Goal: Information Seeking & Learning: Check status

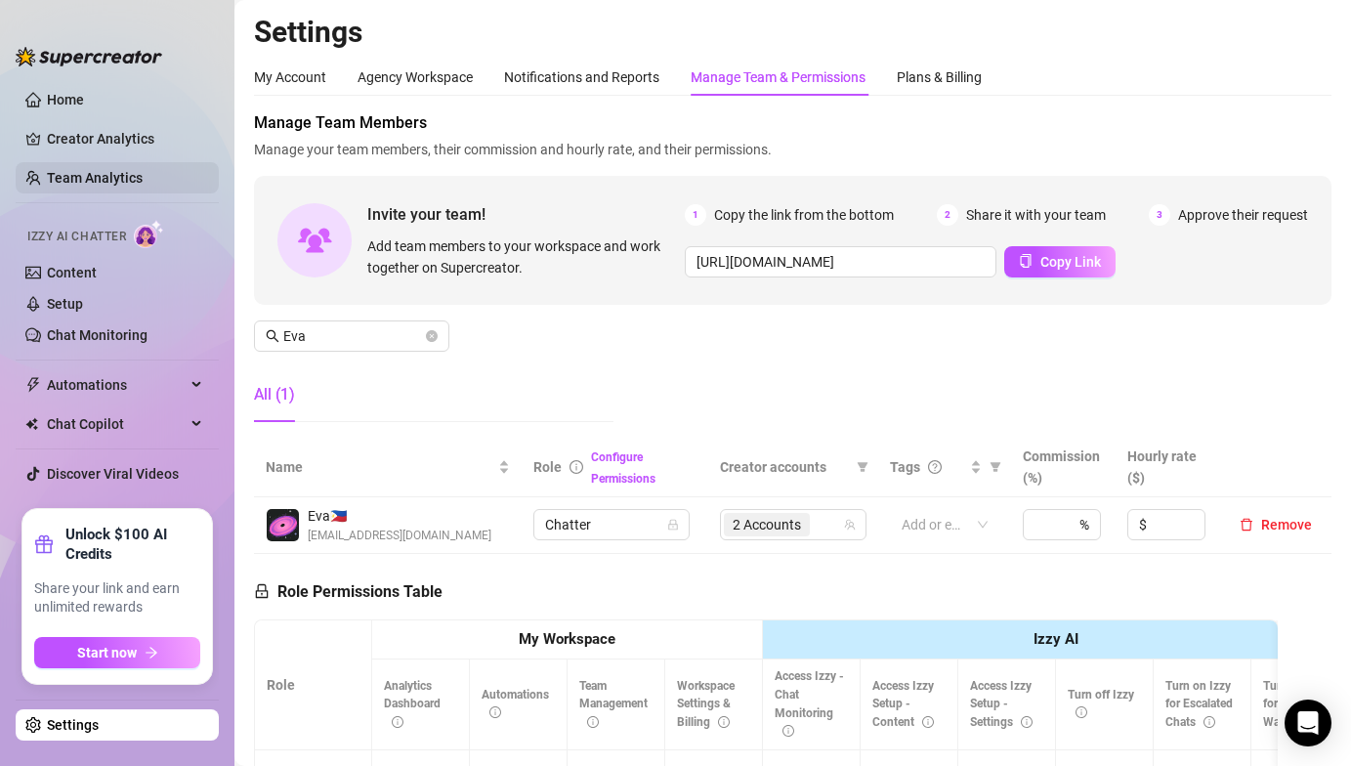
click at [116, 170] on link "Team Analytics" at bounding box center [95, 178] width 96 height 16
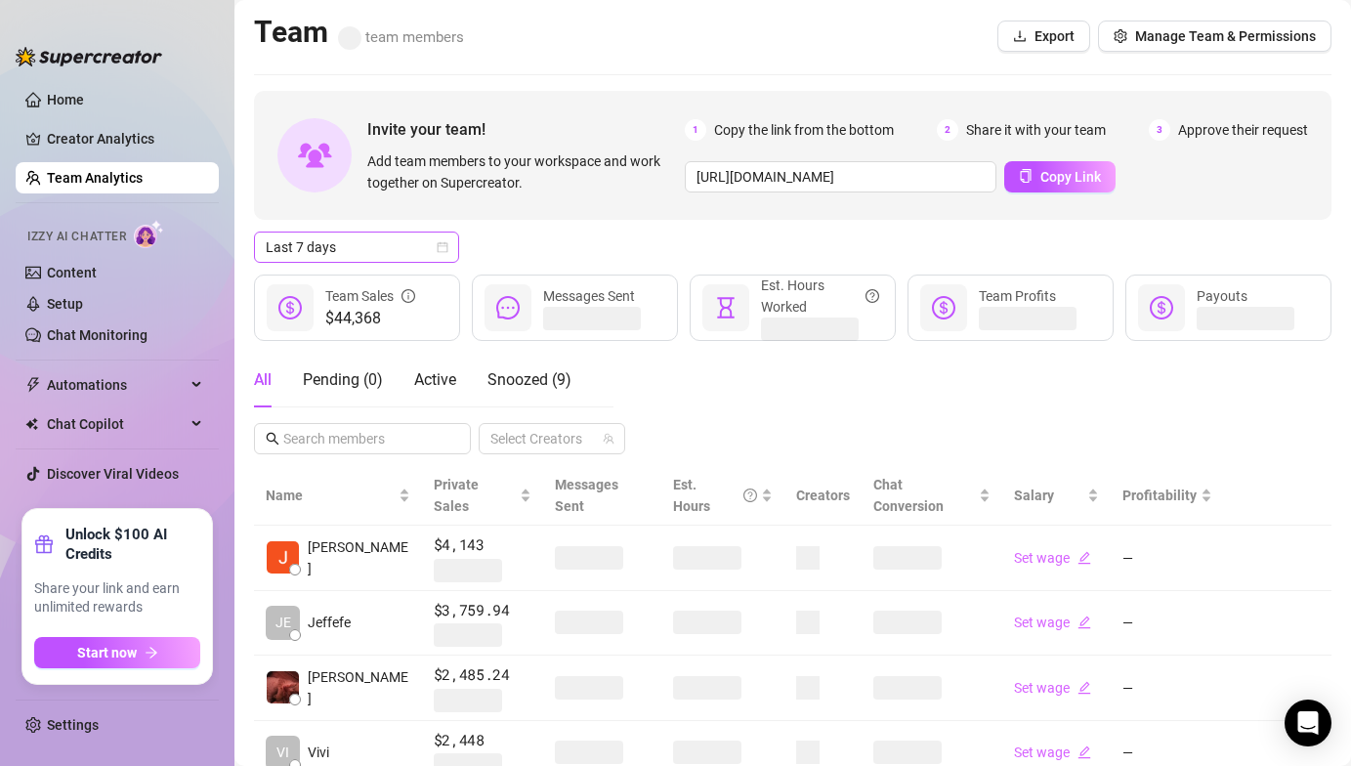
click at [426, 255] on span "Last 7 days" at bounding box center [357, 246] width 182 height 29
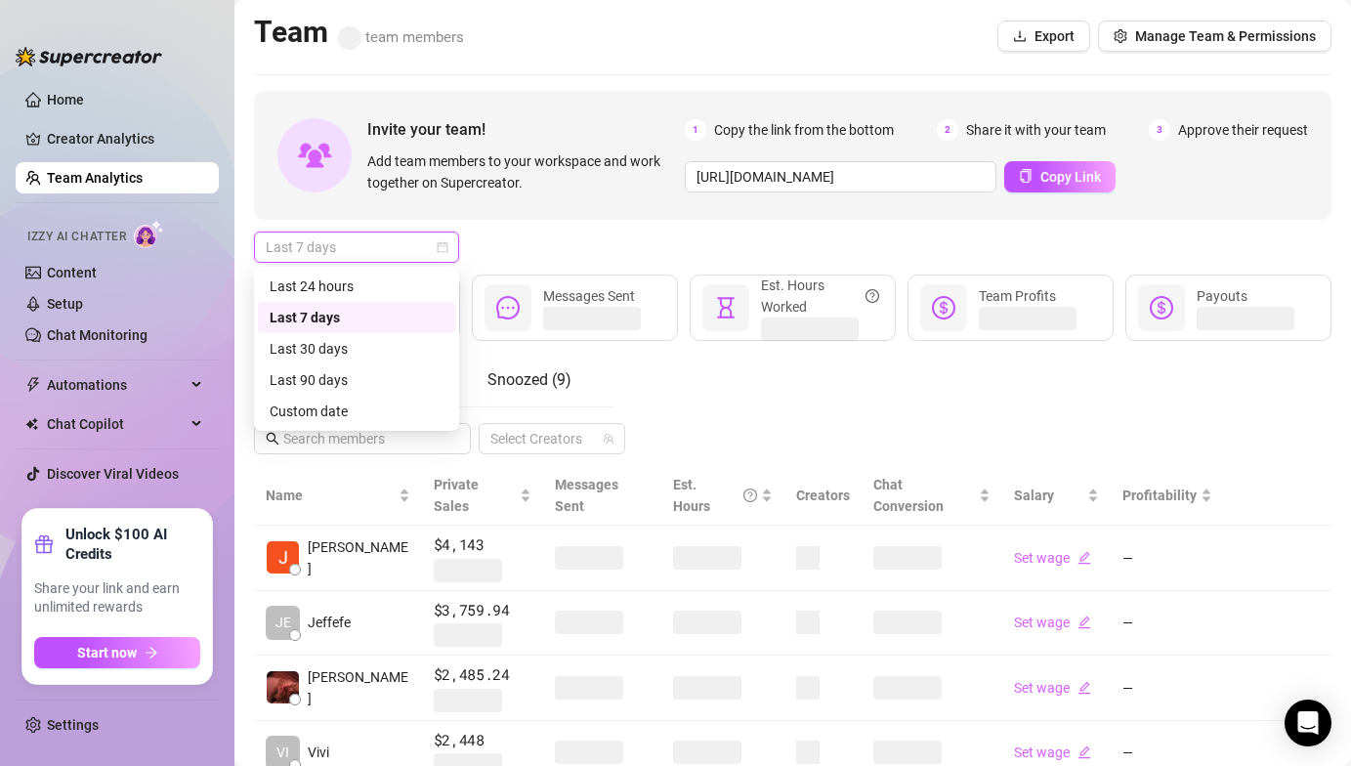
click at [338, 293] on div "Last 24 hours" at bounding box center [357, 285] width 174 height 21
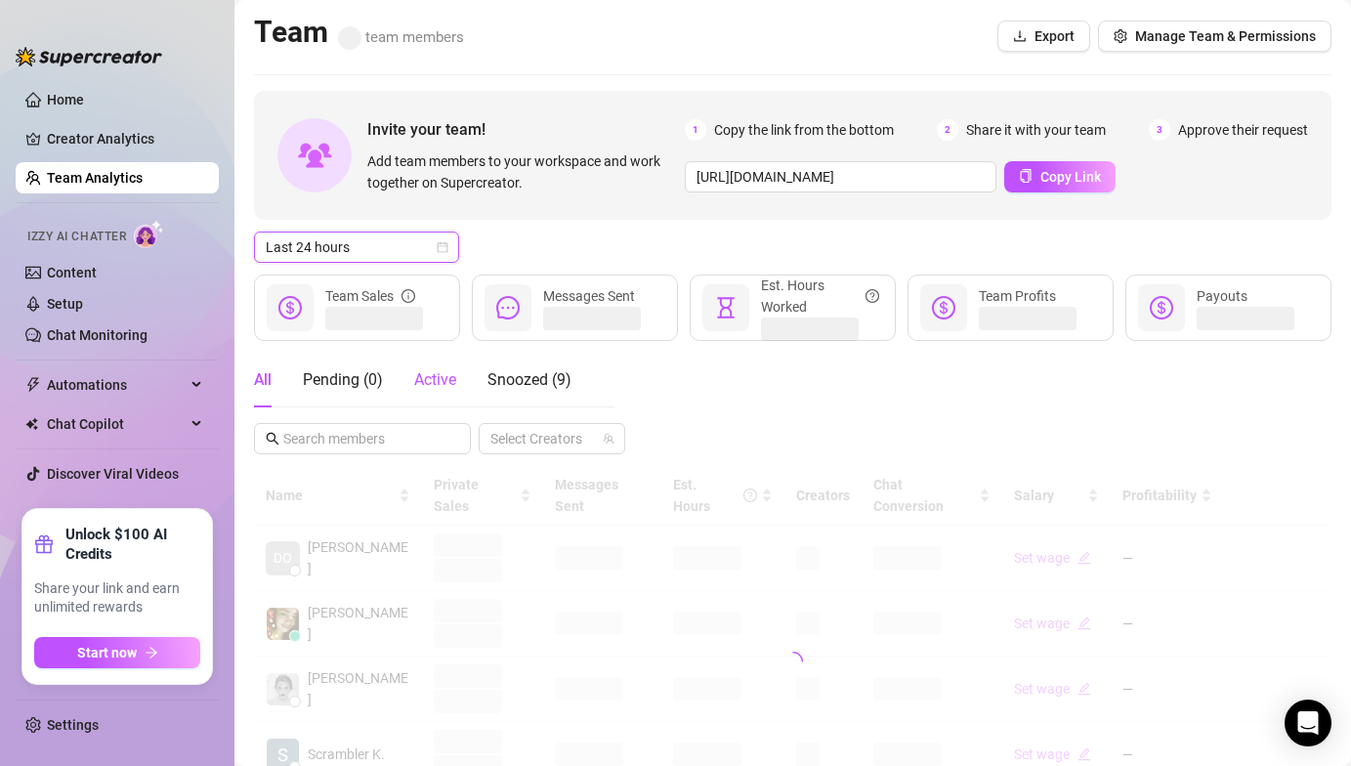
click at [448, 382] on span "Active" at bounding box center [435, 379] width 42 height 19
click at [332, 244] on span "Last 7 days" at bounding box center [357, 246] width 182 height 29
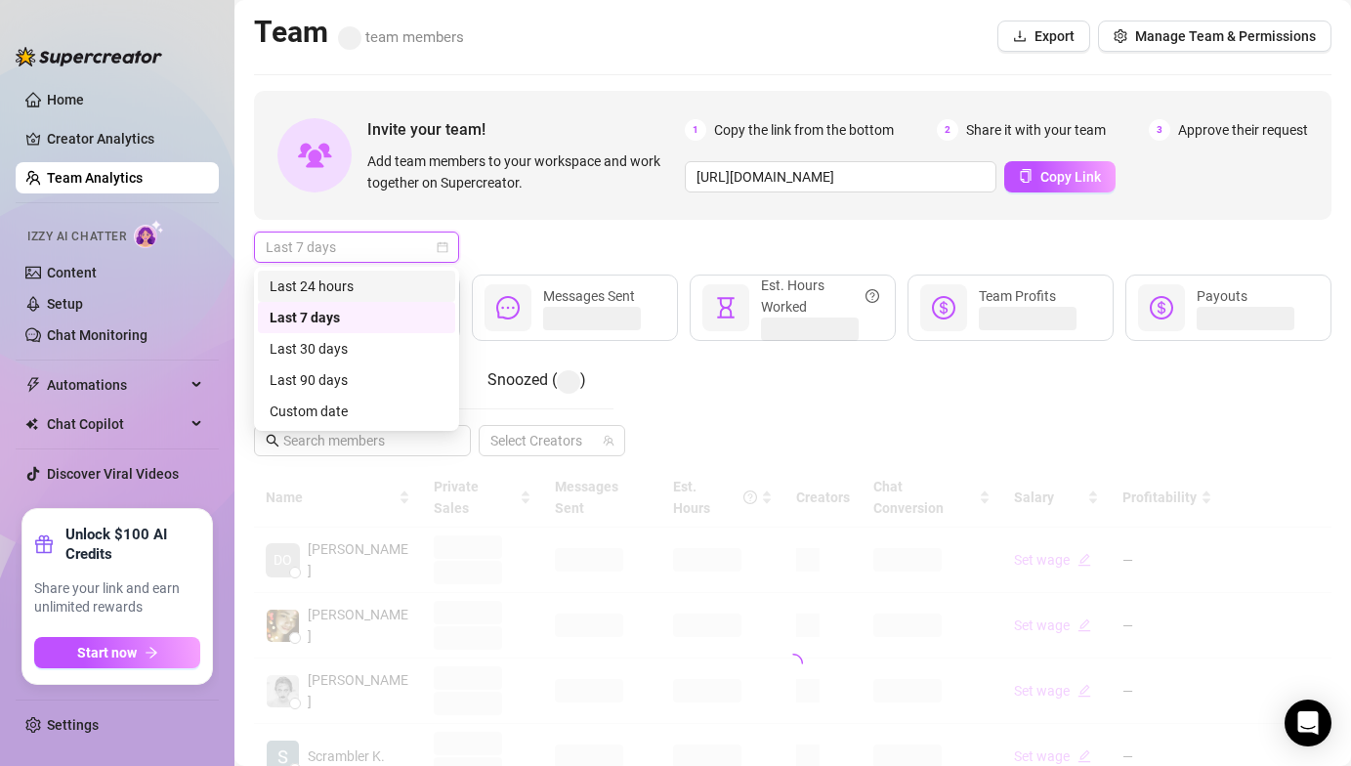
click at [334, 278] on div "Last 24 hours" at bounding box center [357, 285] width 174 height 21
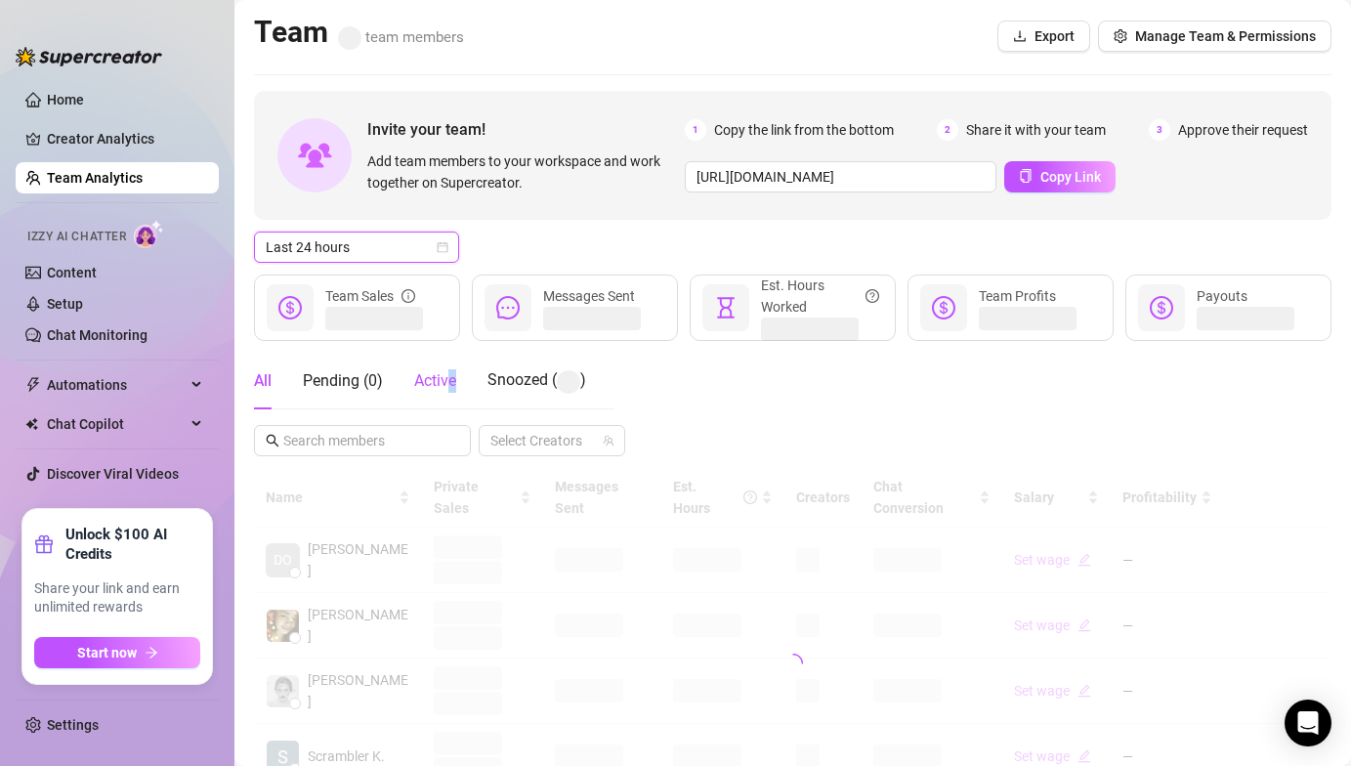
click at [452, 375] on span "Active" at bounding box center [435, 380] width 42 height 19
click at [584, 238] on div "Last 24 hours" at bounding box center [792, 247] width 1077 height 31
click at [588, 240] on div "Last 24 hours" at bounding box center [792, 247] width 1077 height 31
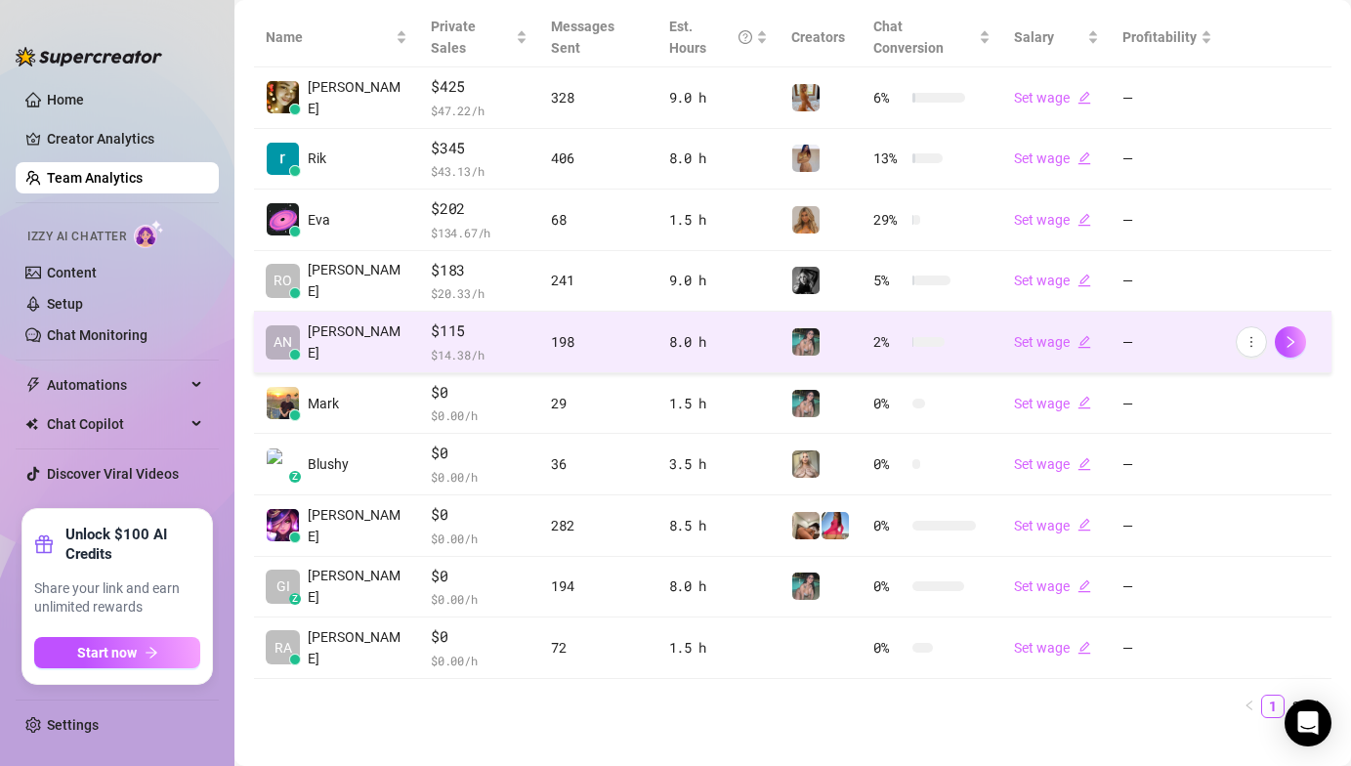
scroll to position [462, 0]
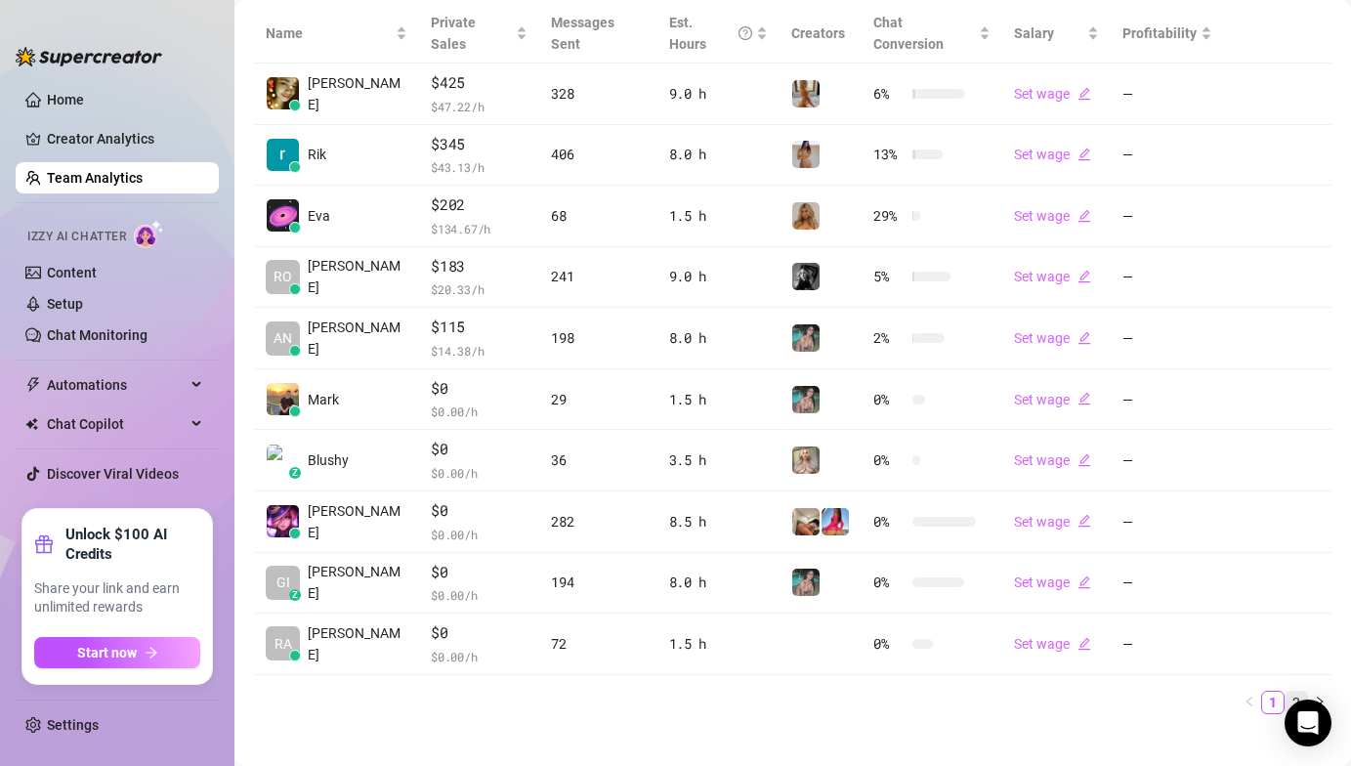
click at [1288, 692] on link "2" at bounding box center [1296, 702] width 21 height 21
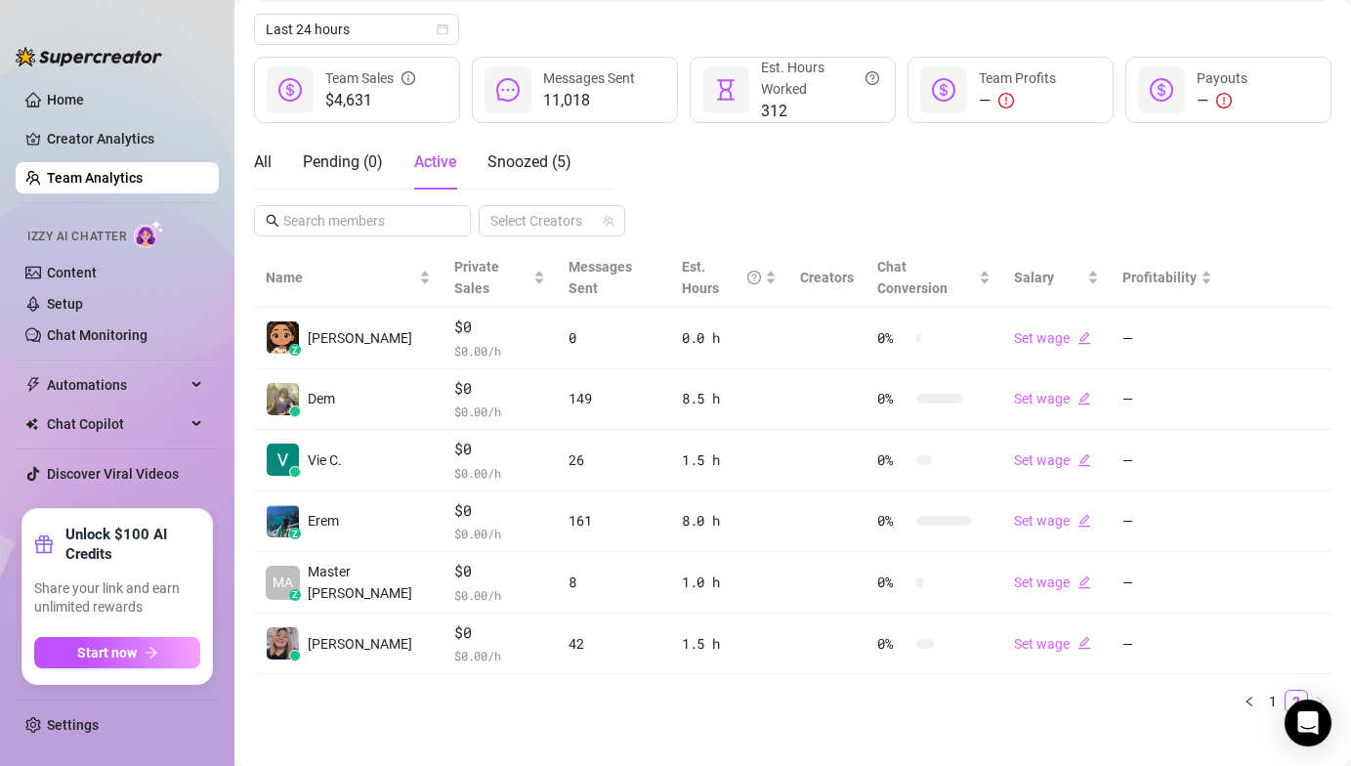
click at [826, 162] on div "All Pending ( 0 ) Active Snoozed ( 5 ) Select Creators" at bounding box center [792, 186] width 1077 height 102
click at [731, 198] on div "All Pending ( 0 ) Active Snoozed ( 6 ) Select Creators" at bounding box center [792, 186] width 1077 height 102
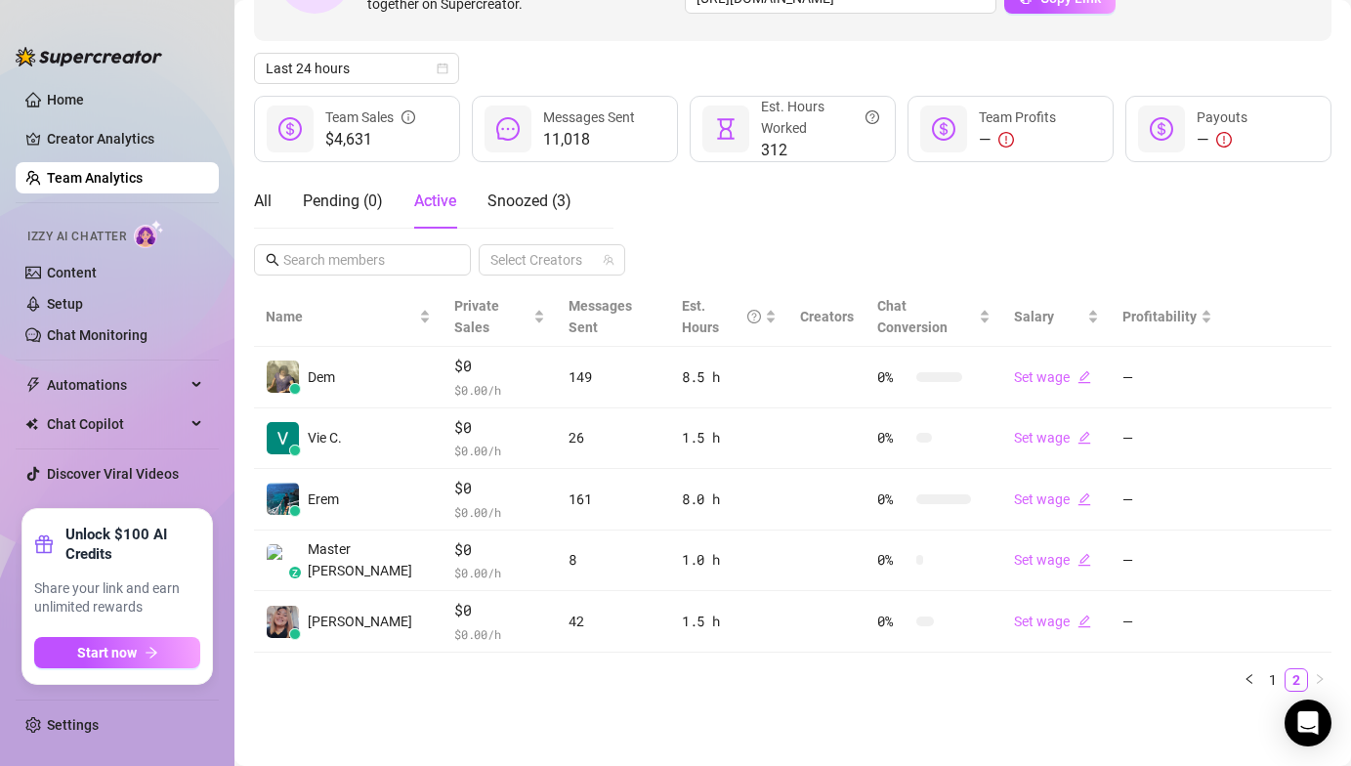
scroll to position [157, 0]
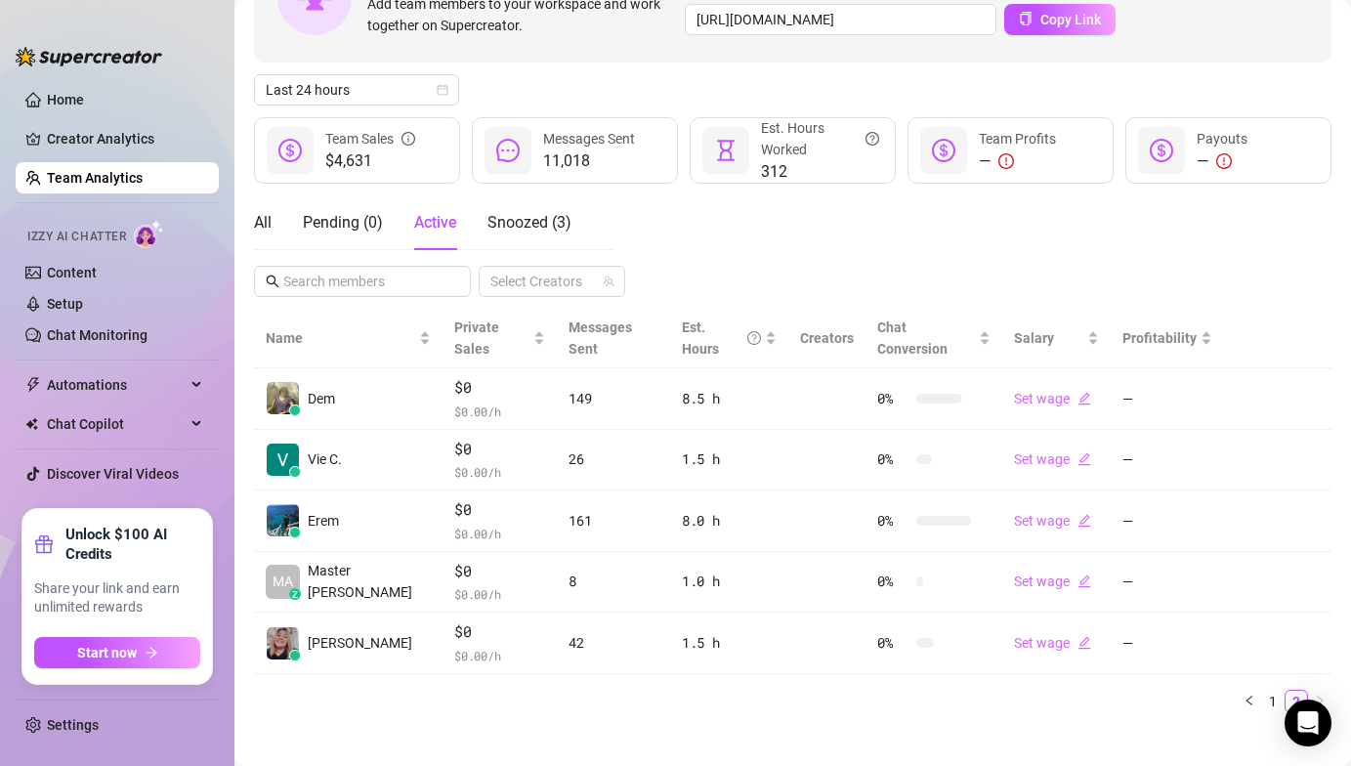
click at [883, 216] on div "All Pending ( 0 ) Active Snoozed ( 3 ) Select Creators" at bounding box center [792, 246] width 1077 height 102
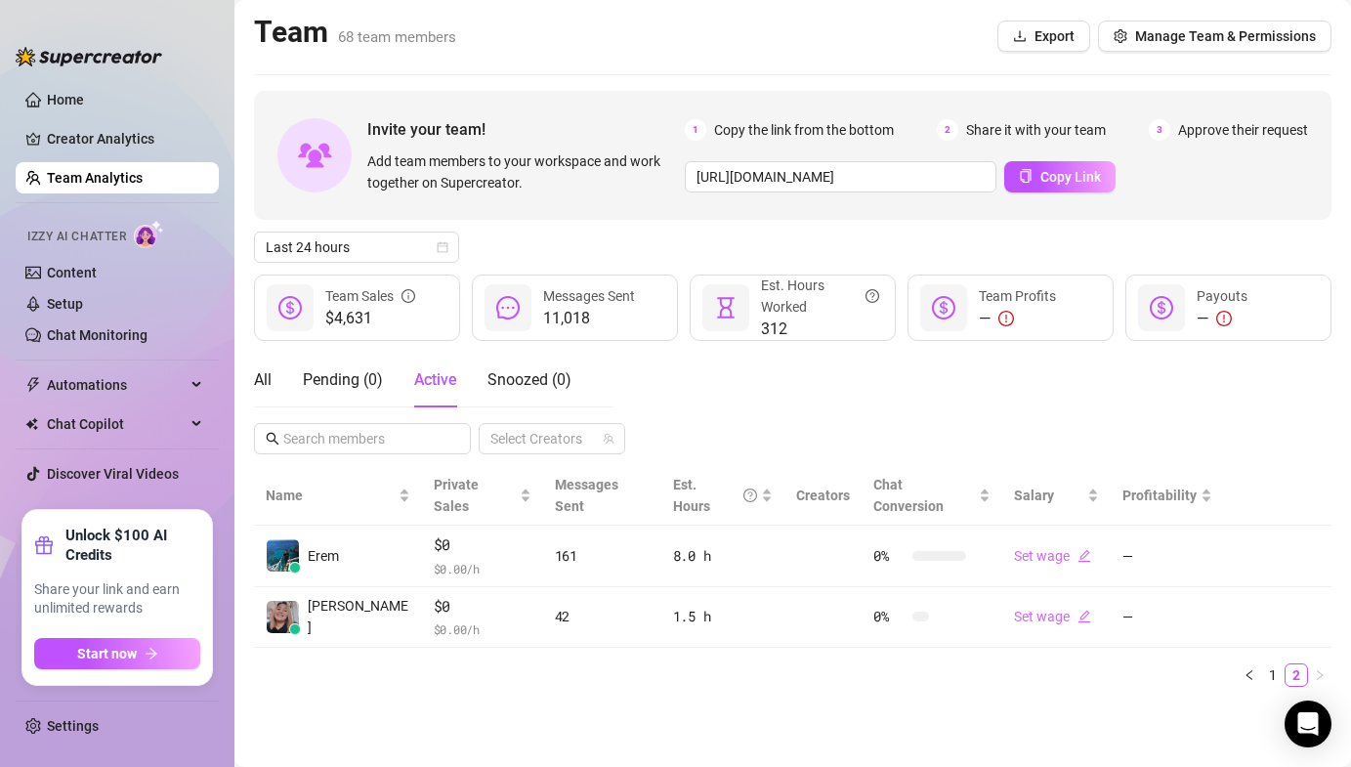
scroll to position [0, 0]
